Goal: Information Seeking & Learning: Learn about a topic

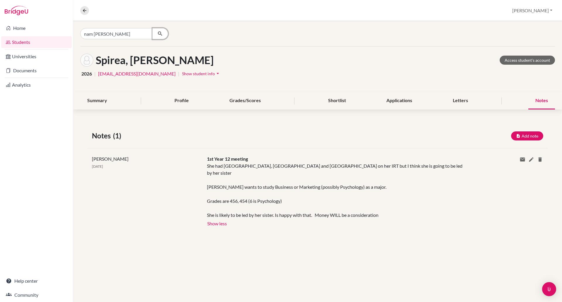
click at [162, 32] on icon "button" at bounding box center [160, 34] width 6 height 6
click at [117, 34] on input "nam [PERSON_NAME]" at bounding box center [116, 33] width 73 height 11
click at [119, 34] on input "nam [PERSON_NAME]" at bounding box center [116, 33] width 73 height 11
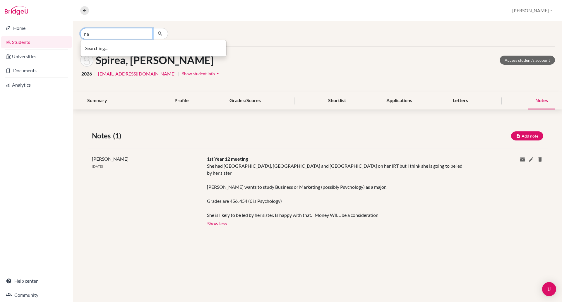
type input "n"
type input "[PERSON_NAME]"
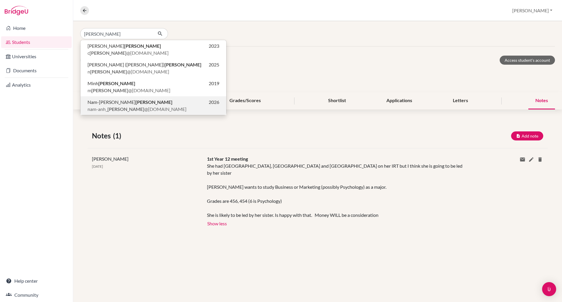
click at [132, 105] on span "[PERSON_NAME] [PERSON_NAME]" at bounding box center [129, 102] width 85 height 7
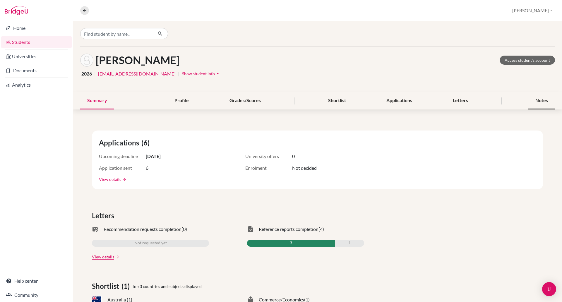
click at [546, 99] on div "Notes" at bounding box center [541, 100] width 27 height 17
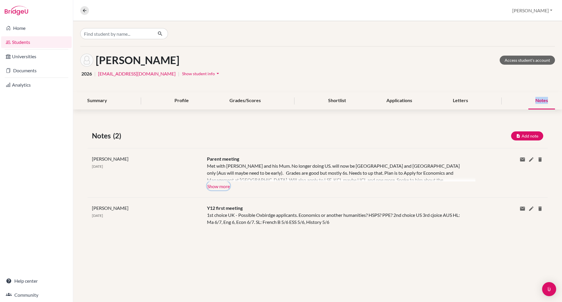
click at [220, 185] on button "Show more" at bounding box center [218, 185] width 23 height 9
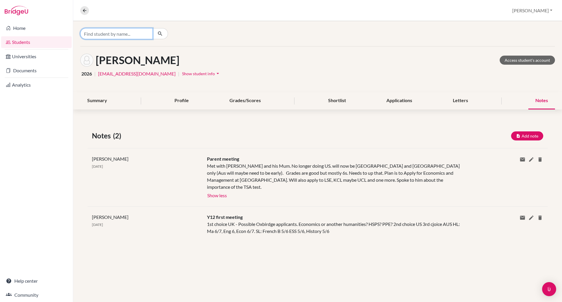
click at [115, 32] on input "Find student by name..." at bounding box center [116, 33] width 73 height 11
type input "[PERSON_NAME]"
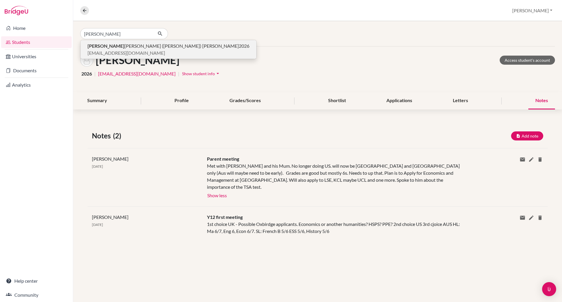
click at [116, 47] on span "[PERSON_NAME] [PERSON_NAME] ([PERSON_NAME]) [PERSON_NAME]" at bounding box center [162, 45] width 151 height 7
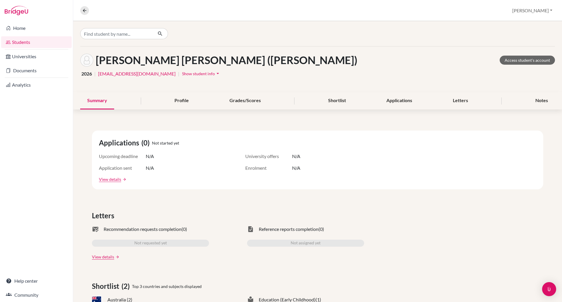
click at [200, 74] on span "Show student info" at bounding box center [198, 73] width 33 height 5
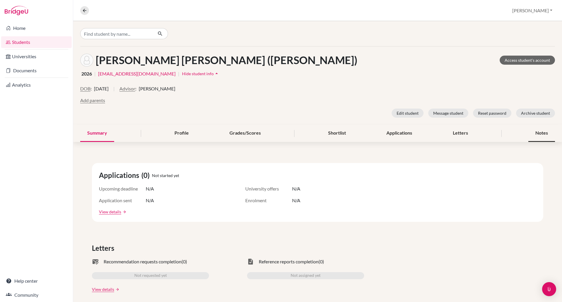
click at [531, 135] on div "Notes" at bounding box center [541, 133] width 27 height 17
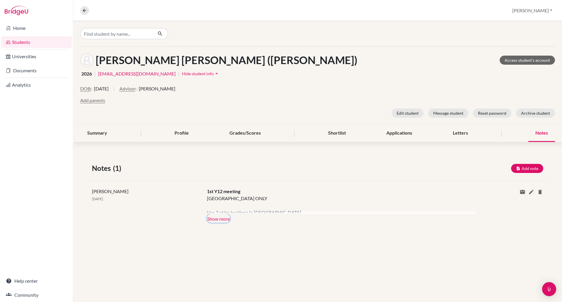
click at [216, 218] on button "Show more" at bounding box center [218, 218] width 23 height 9
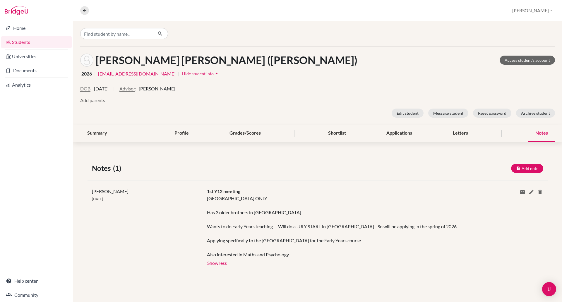
click at [536, 133] on div "Notes" at bounding box center [541, 133] width 27 height 17
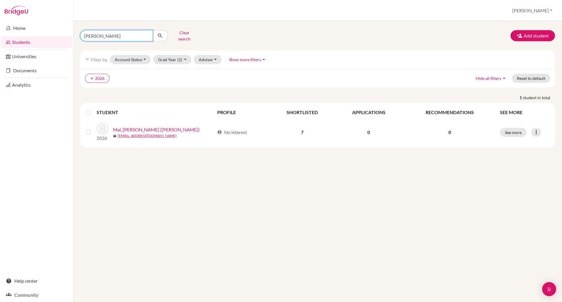
click at [107, 35] on input "dang mai" at bounding box center [116, 35] width 73 height 11
type input "d"
type input "amin"
click button "submit" at bounding box center [160, 35] width 16 height 11
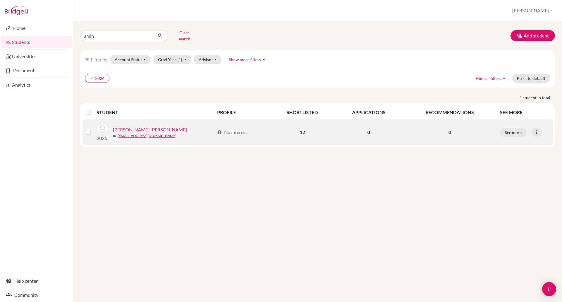
click at [148, 126] on link "Amin, Muhammad Esmaeel" at bounding box center [150, 129] width 74 height 7
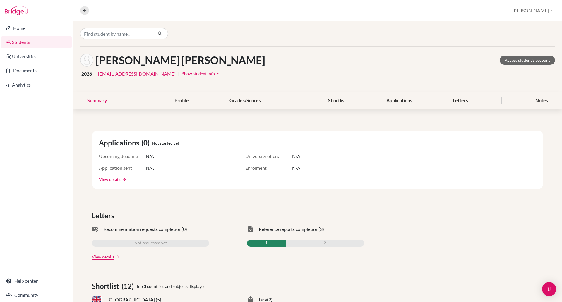
click at [534, 99] on div "Notes" at bounding box center [541, 100] width 27 height 17
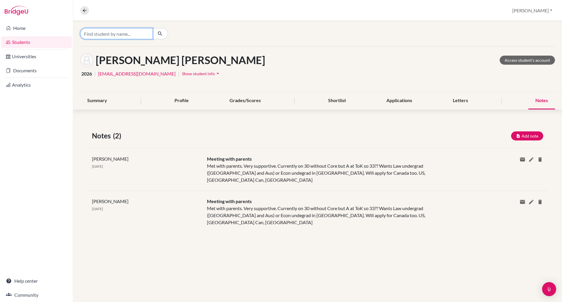
click at [102, 35] on input "Find student by name..." at bounding box center [116, 33] width 73 height 11
type input "gorden"
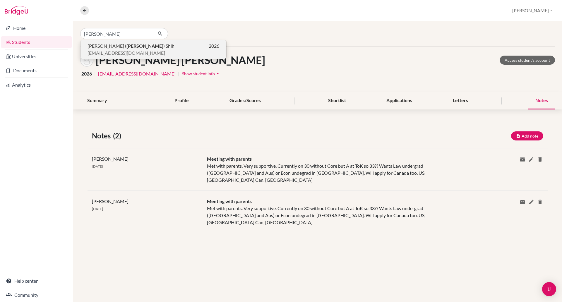
click at [115, 50] on span "gshih@bisvietnam.com" at bounding box center [126, 52] width 78 height 7
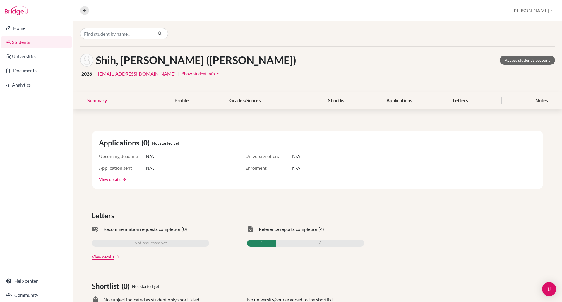
click at [529, 97] on div "Notes" at bounding box center [541, 100] width 27 height 17
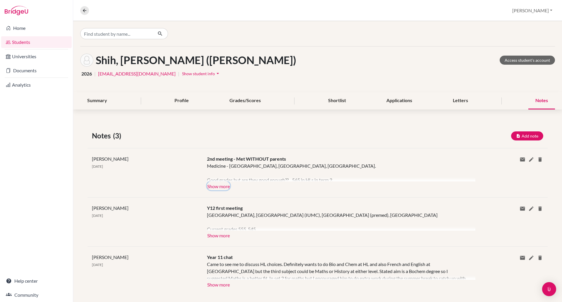
click at [214, 186] on button "Show more" at bounding box center [218, 185] width 23 height 9
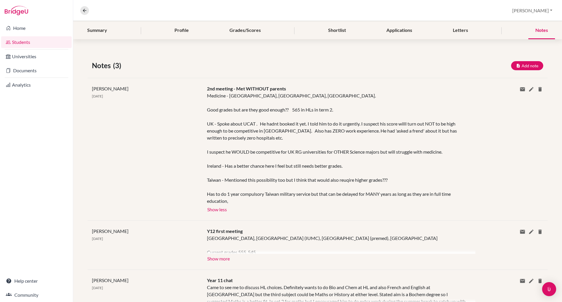
scroll to position [101, 0]
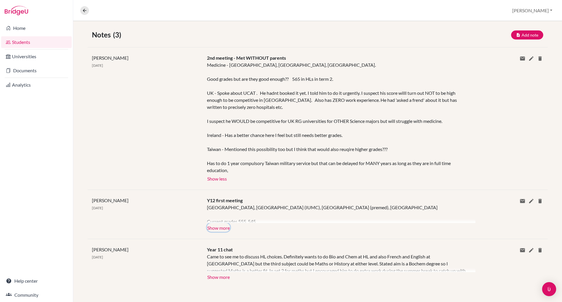
click at [219, 227] on button "Show more" at bounding box center [218, 227] width 23 height 9
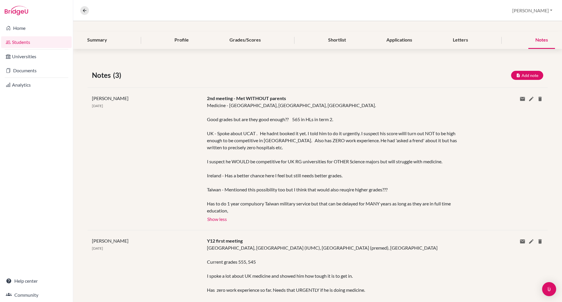
scroll to position [0, 0]
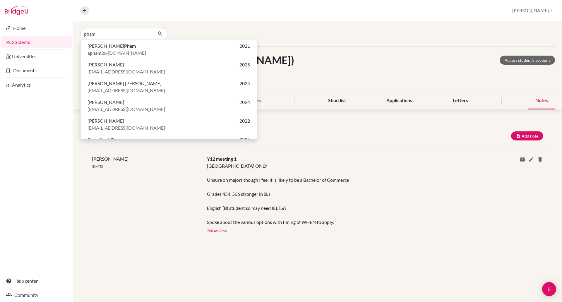
click at [151, 157] on div "Paul Rispin 14 Mar 2025" at bounding box center [144, 194] width 115 height 79
click at [122, 37] on input "pham" at bounding box center [116, 33] width 73 height 11
click at [108, 32] on input "pham" at bounding box center [116, 33] width 73 height 11
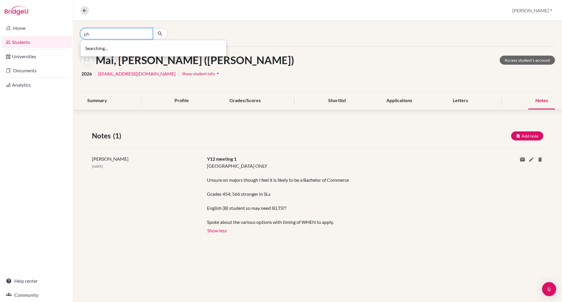
type input "p"
type input "nguyen bao"
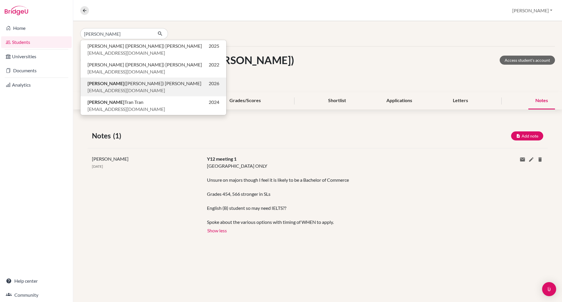
click at [118, 92] on span "jpham4@bisvietnam.com" at bounding box center [126, 90] width 78 height 7
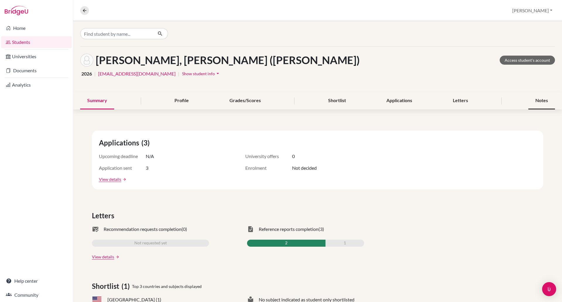
click at [531, 101] on div "Notes" at bounding box center [541, 100] width 27 height 17
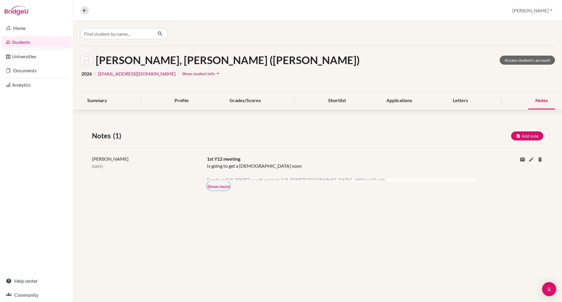
click at [216, 186] on button "Show more" at bounding box center [218, 185] width 23 height 9
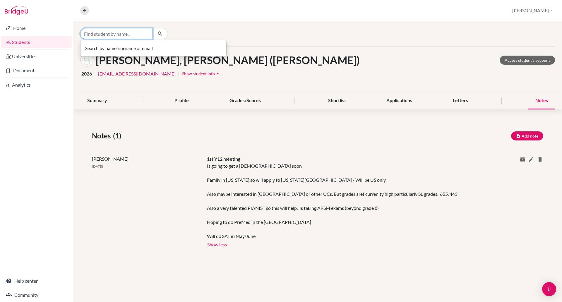
click at [111, 35] on input "Find student by name..." at bounding box center [116, 33] width 73 height 11
type input "manav"
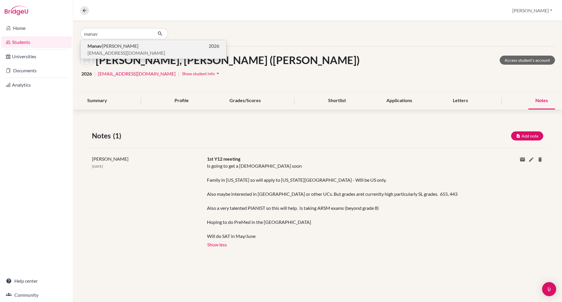
click at [103, 46] on span "Manav Jacob" at bounding box center [112, 45] width 51 height 7
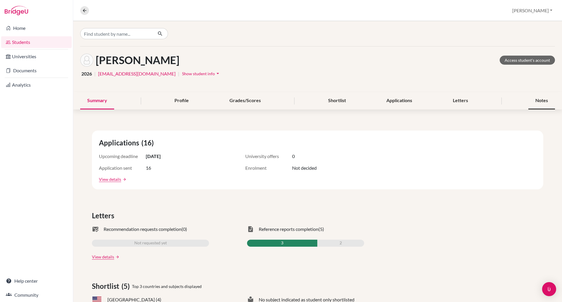
click at [540, 104] on div "Notes" at bounding box center [541, 100] width 27 height 17
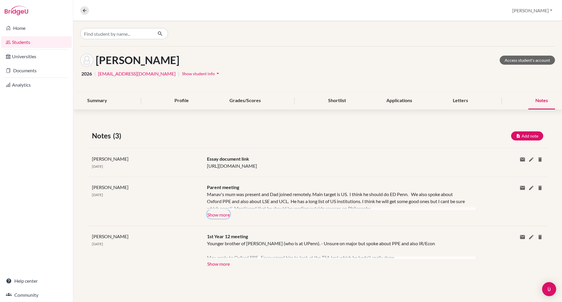
click at [222, 219] on button "Show more" at bounding box center [218, 214] width 23 height 9
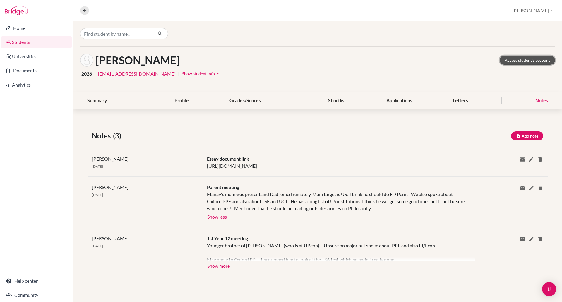
click at [528, 59] on link "Access student's account" at bounding box center [526, 60] width 55 height 9
